Goal: Check status

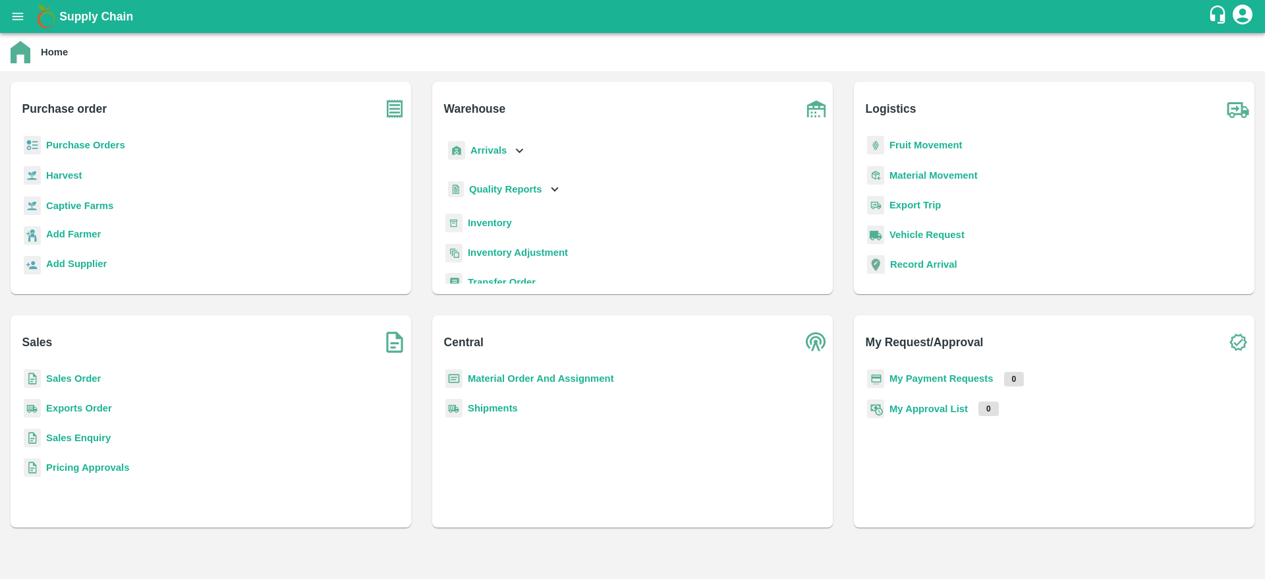
click at [90, 379] on b "Sales Order" at bounding box center [73, 378] width 55 height 11
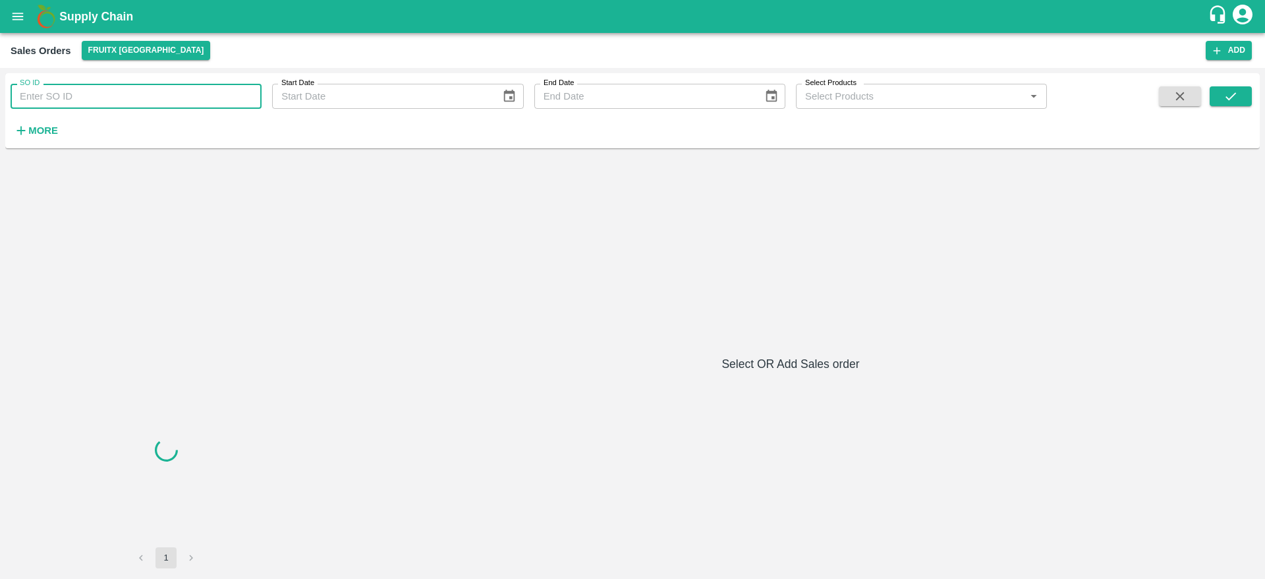
click at [215, 99] on input "SO ID" at bounding box center [136, 96] width 251 height 25
type input "605531"
drag, startPoint x: 1236, startPoint y: 84, endPoint x: 1235, endPoint y: 93, distance: 8.7
click at [1235, 93] on div "SO ID 605531 SO ID Start Date Start Date End Date End Date Select Products Sele…" at bounding box center [632, 110] width 1255 height 65
click at [1235, 93] on icon "submit" at bounding box center [1231, 96] width 15 height 15
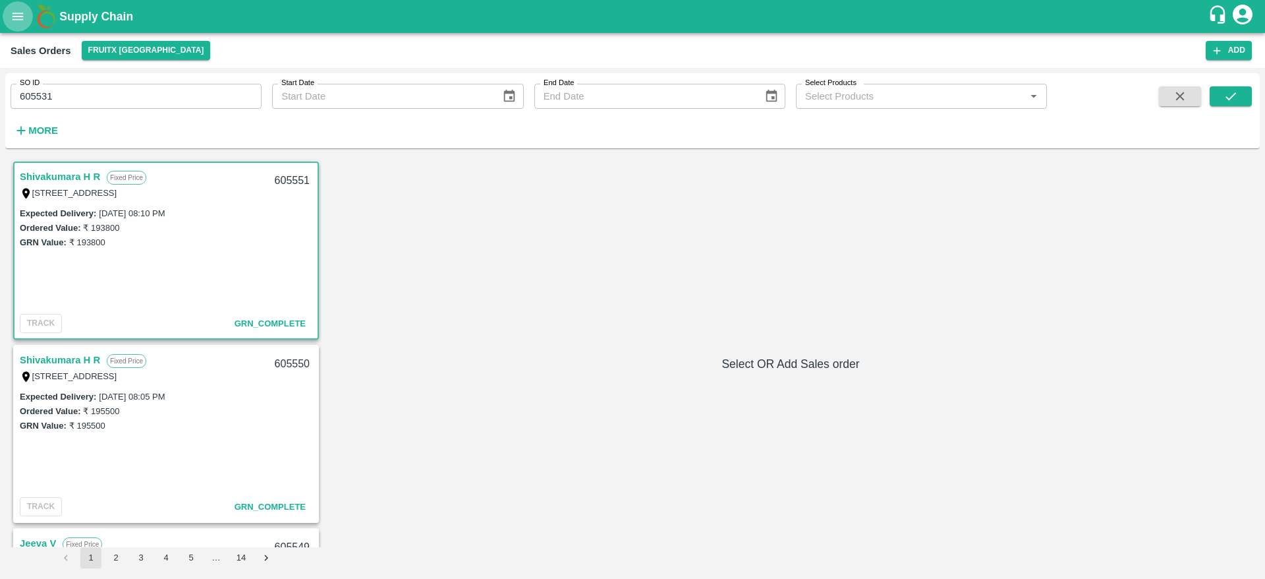
click at [28, 19] on button "open drawer" at bounding box center [18, 16] width 30 height 30
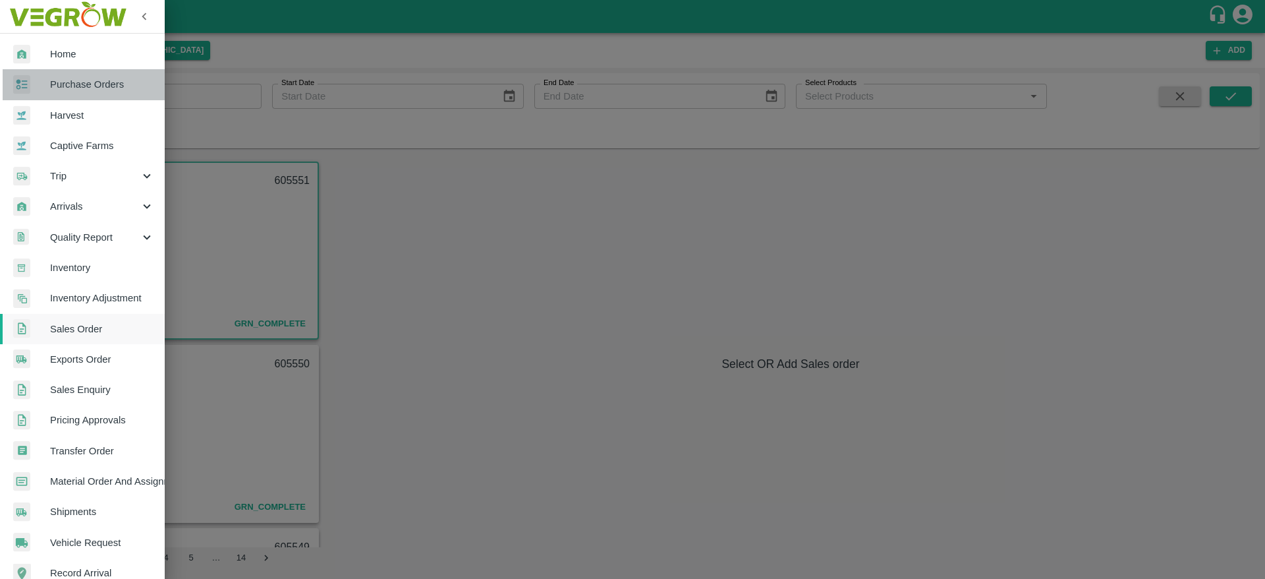
click at [102, 86] on span "Purchase Orders" at bounding box center [102, 84] width 104 height 15
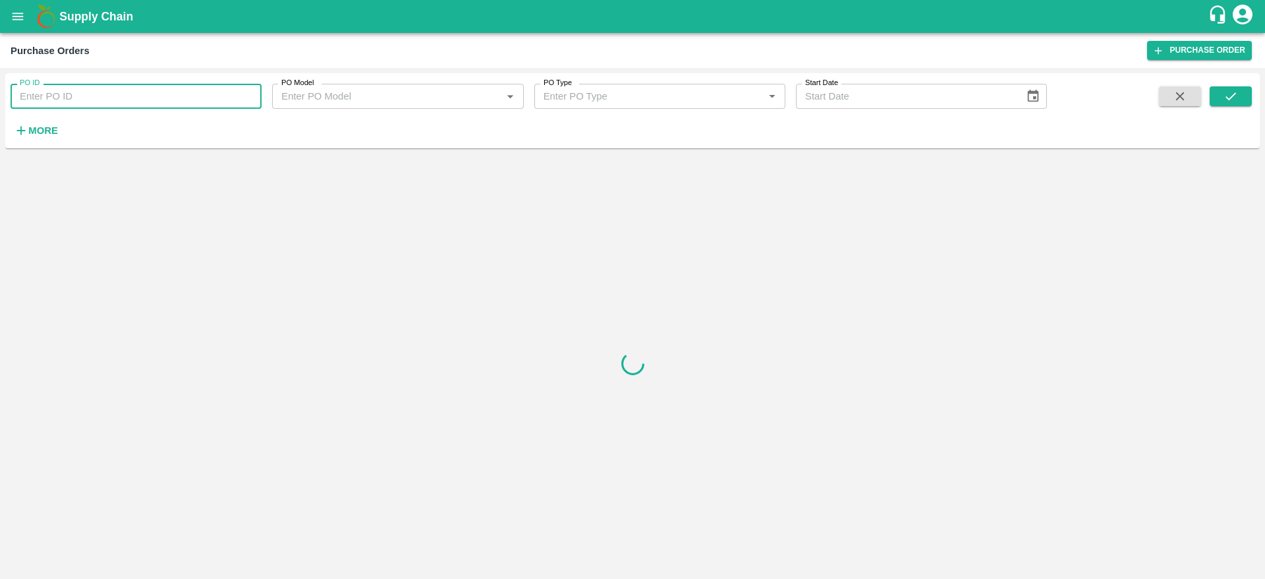
click at [185, 102] on input "PO ID" at bounding box center [136, 96] width 251 height 25
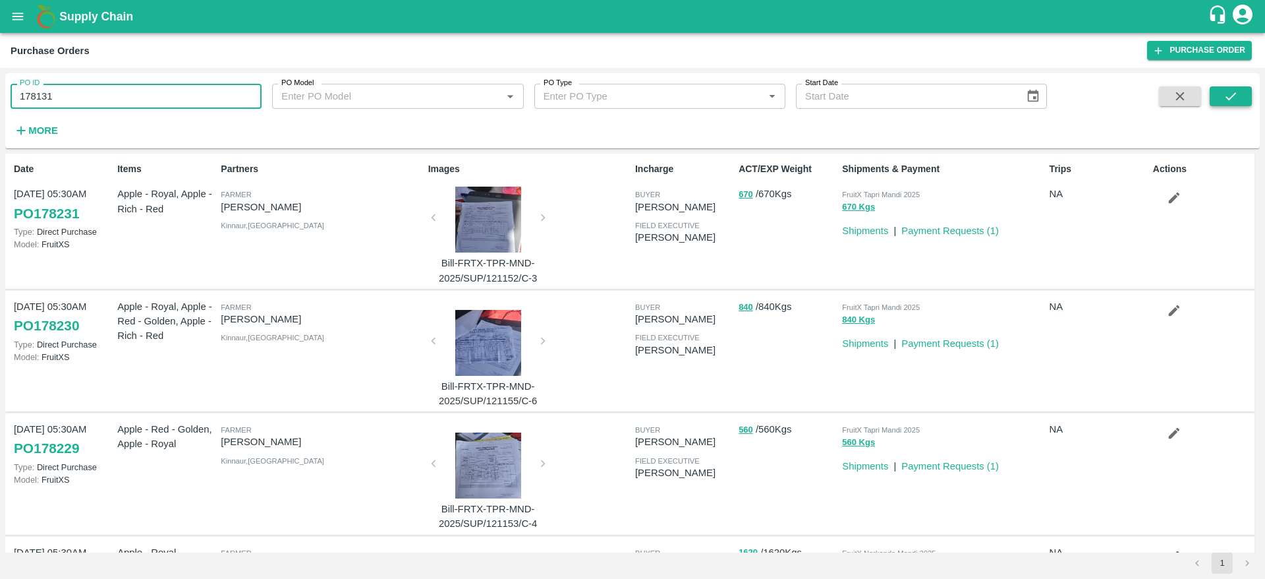
type input "178131"
click at [1235, 98] on icon "submit" at bounding box center [1231, 96] width 15 height 15
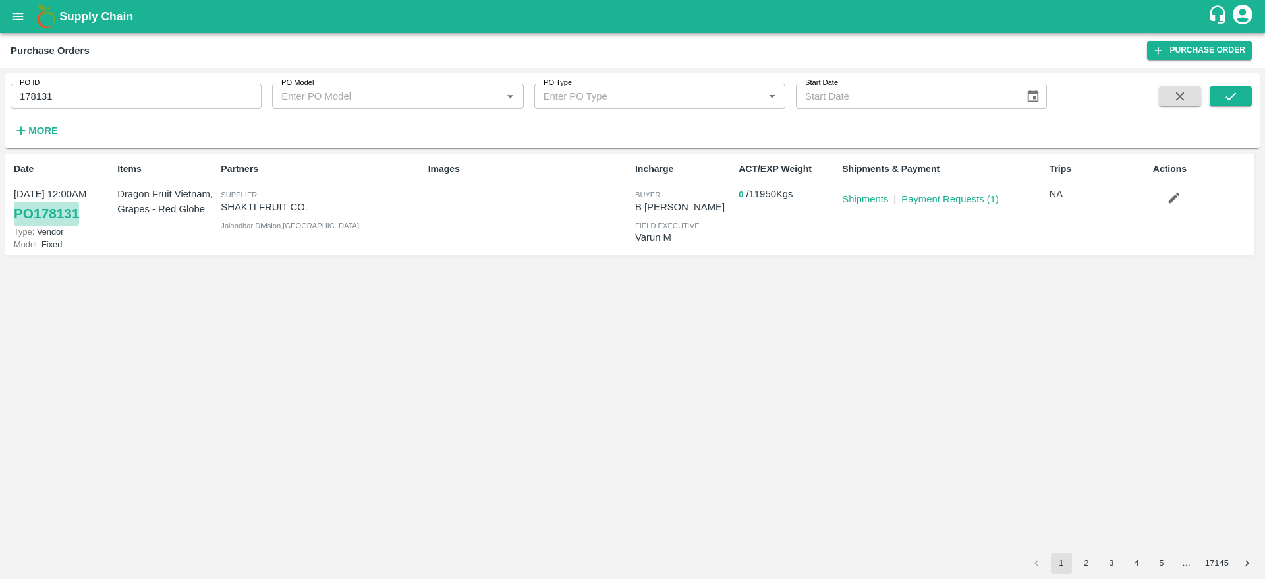
click at [44, 212] on link "PO 178131" at bounding box center [46, 214] width 65 height 24
click at [921, 204] on link "Payment Requests ( 1 )" at bounding box center [951, 199] width 98 height 11
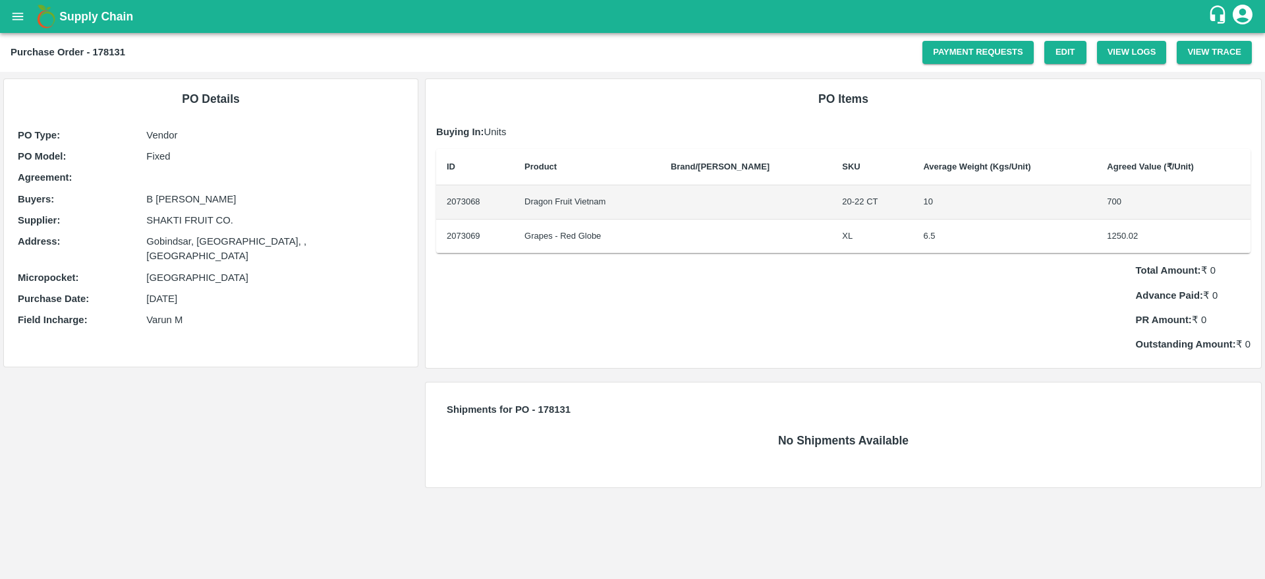
drag, startPoint x: 1206, startPoint y: 270, endPoint x: 1239, endPoint y: 268, distance: 33.1
click at [1239, 268] on p "Total Amount: ₹ 0" at bounding box center [1193, 270] width 115 height 15
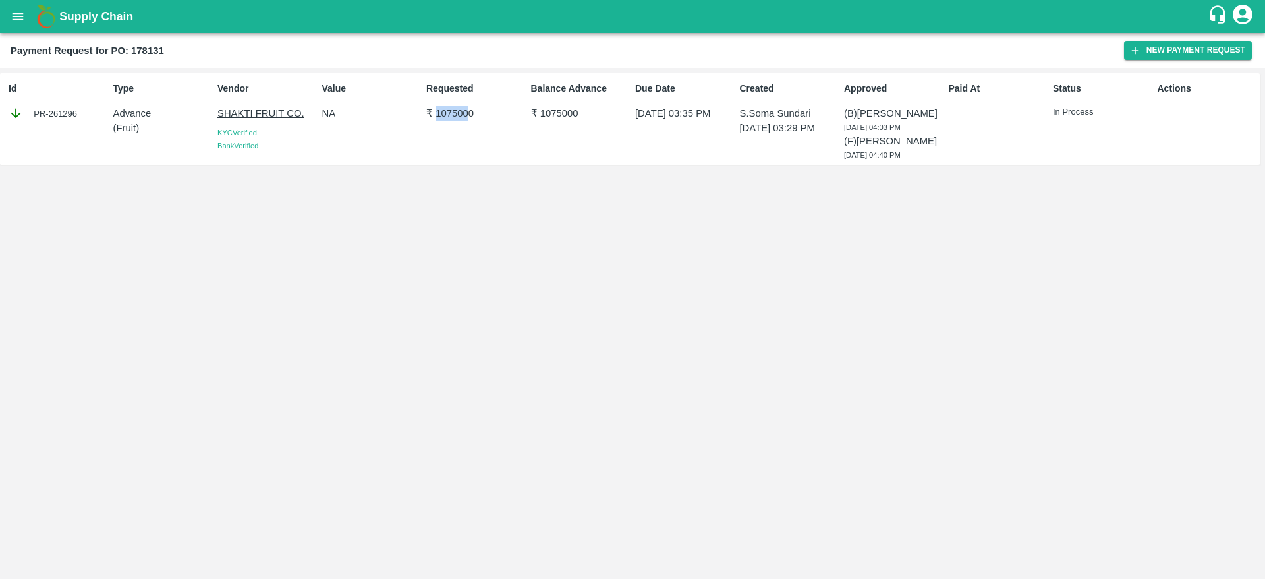
drag, startPoint x: 436, startPoint y: 109, endPoint x: 494, endPoint y: 109, distance: 58.7
click at [494, 109] on p "₹ 1075000" at bounding box center [475, 113] width 99 height 15
drag, startPoint x: 1050, startPoint y: 119, endPoint x: 1104, endPoint y: 110, distance: 54.8
click at [1104, 110] on div "Status In Process" at bounding box center [1100, 118] width 104 height 85
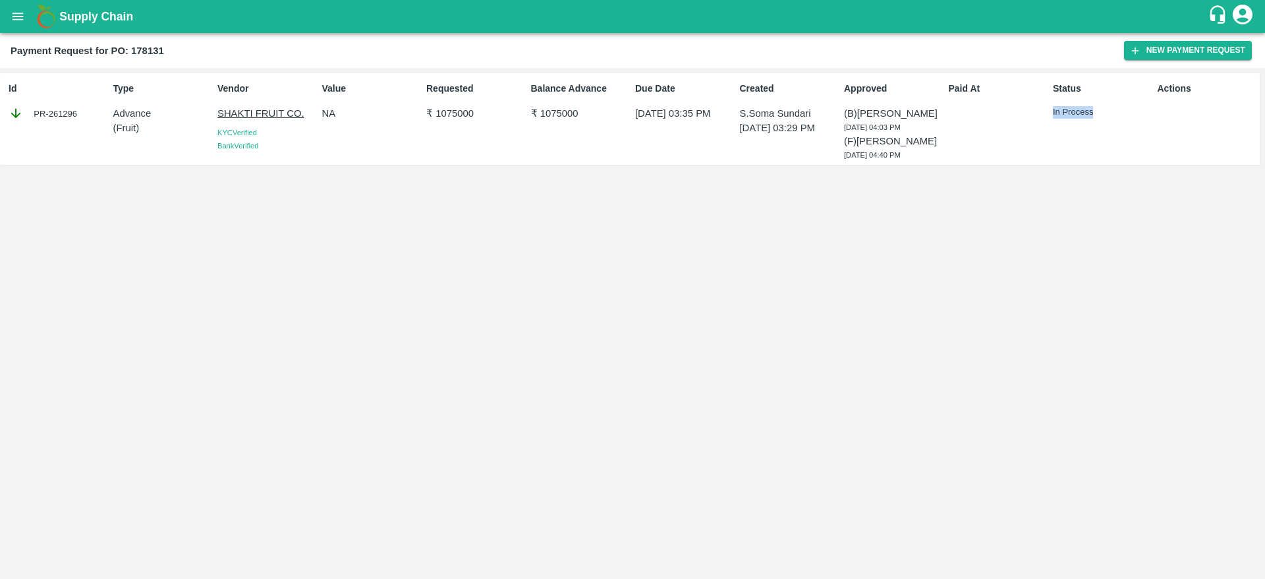
click at [1104, 110] on p "In Process" at bounding box center [1102, 112] width 99 height 13
drag, startPoint x: 1055, startPoint y: 115, endPoint x: 1098, endPoint y: 123, distance: 44.2
click at [1098, 123] on div "Status In Process" at bounding box center [1100, 118] width 104 height 85
drag, startPoint x: 1102, startPoint y: 113, endPoint x: 1049, endPoint y: 109, distance: 52.9
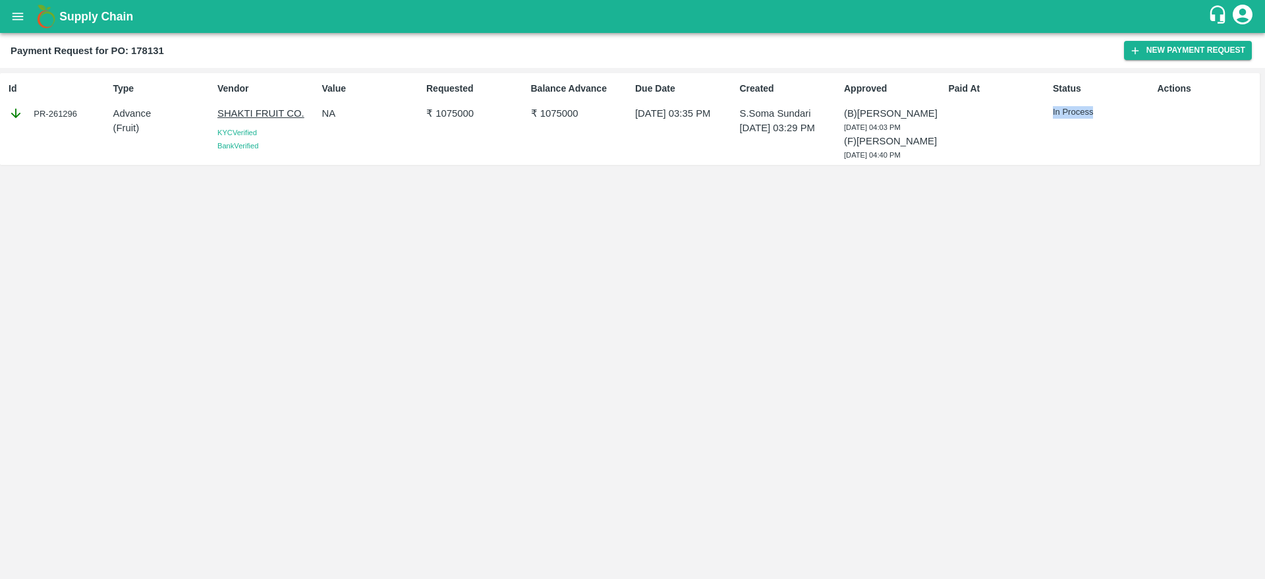
click at [1049, 109] on div "Status In Process" at bounding box center [1100, 118] width 104 height 85
drag, startPoint x: 834, startPoint y: 111, endPoint x: 932, endPoint y: 156, distance: 107.4
click at [932, 156] on div "Id PR-261296 Type Advance ( Fruit ) Vendor SHAKTI FRUIT CO. KYC Verified Bank V…" at bounding box center [630, 119] width 1260 height 92
click at [932, 156] on div "(B) Praveen Kumar 23 Sep 2025, 04:03 PM (F) Yoonus 23 Sep 2025, 04:40 PM" at bounding box center [893, 133] width 99 height 55
